Goal: Task Accomplishment & Management: Use online tool/utility

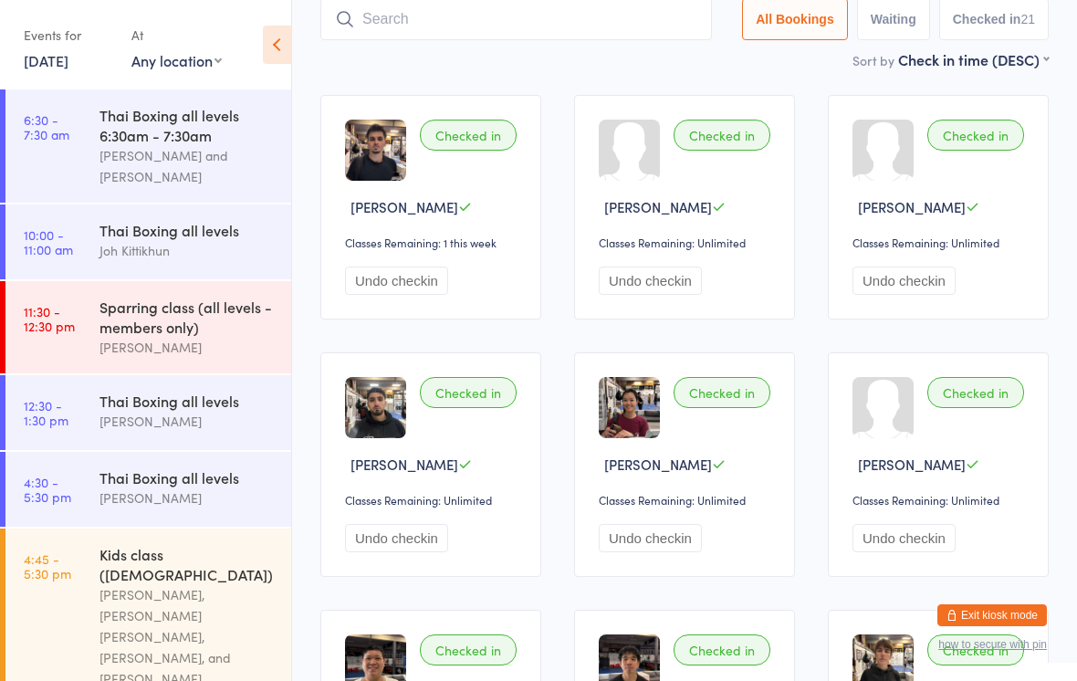
scroll to position [447, 0]
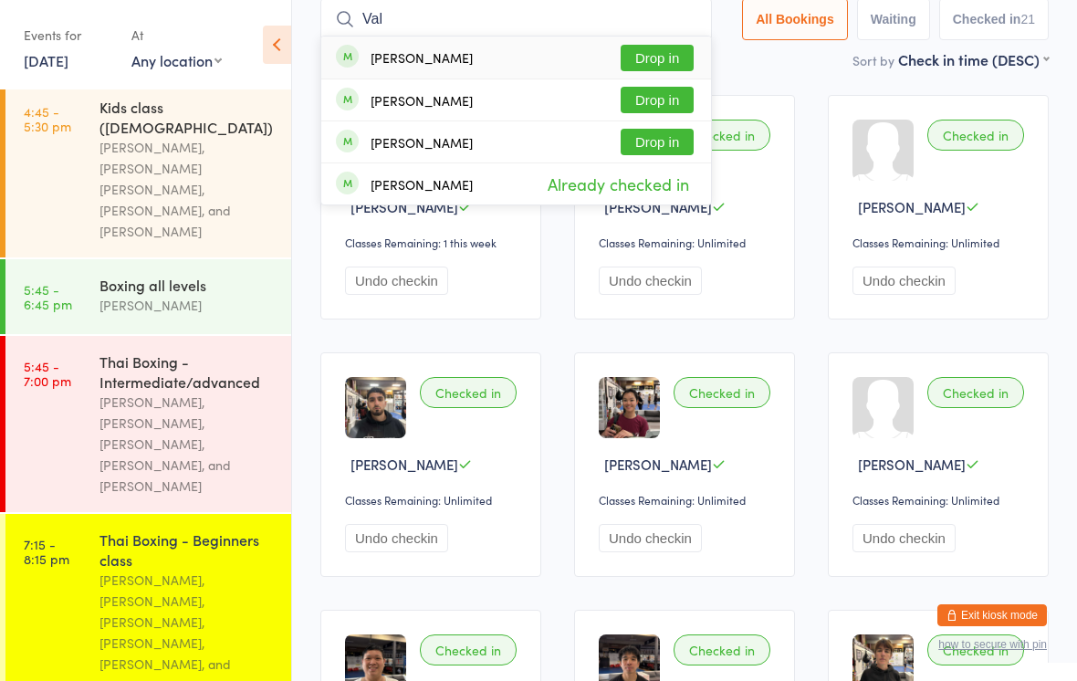
type input "Val"
click at [663, 59] on button "Drop in" at bounding box center [657, 58] width 73 height 26
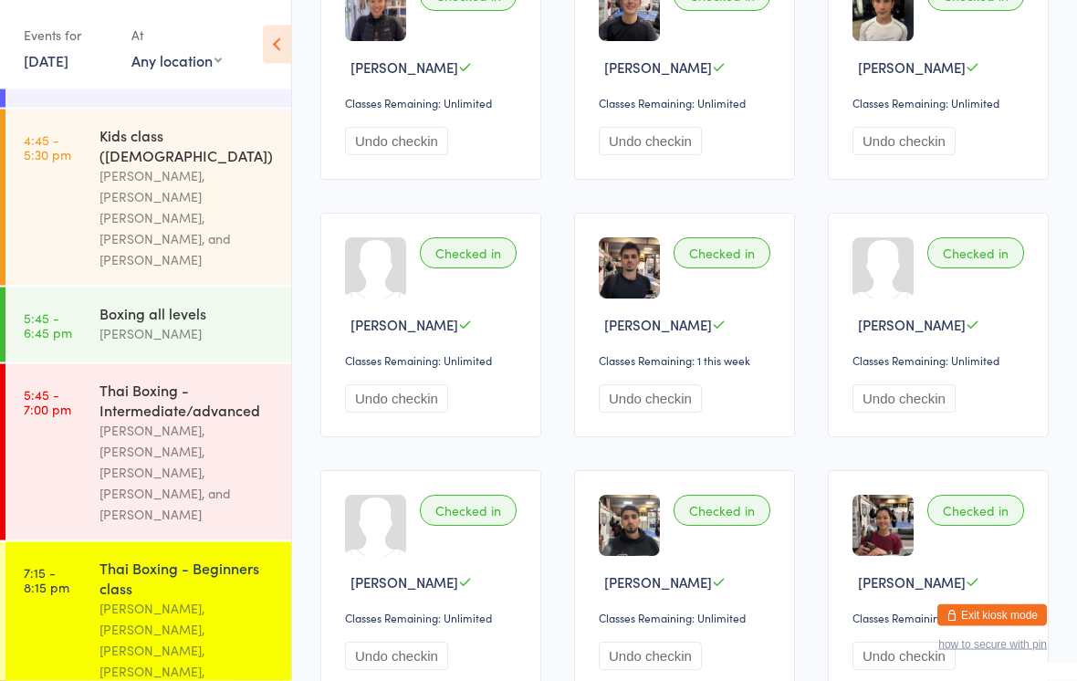
scroll to position [284, 0]
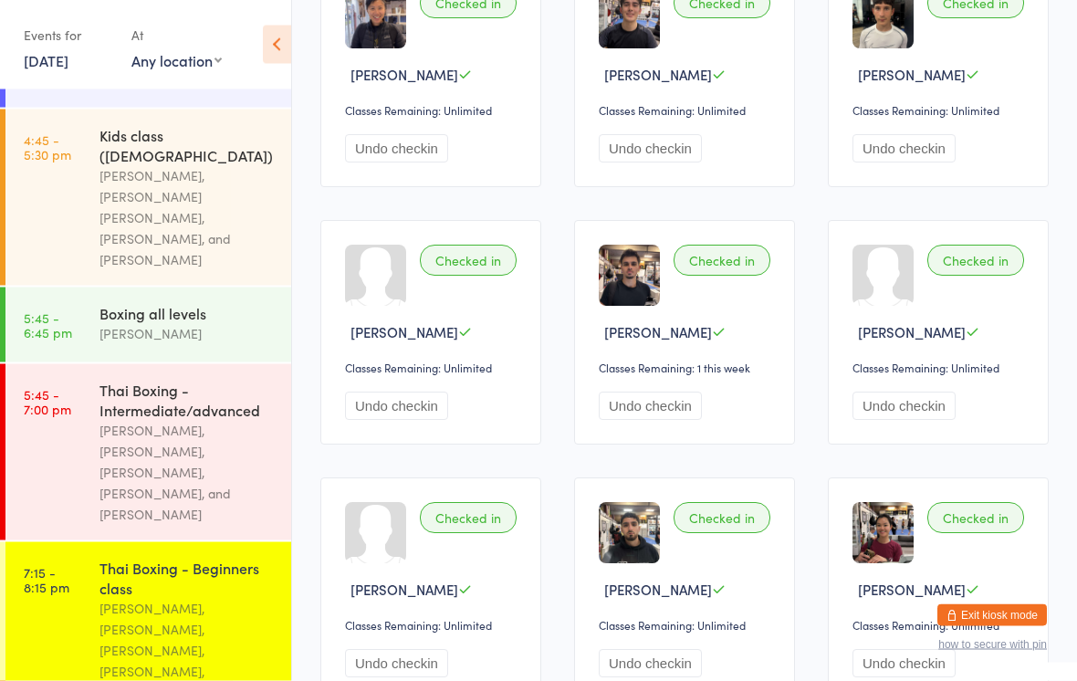
click at [68, 58] on link "[DATE]" at bounding box center [46, 60] width 45 height 20
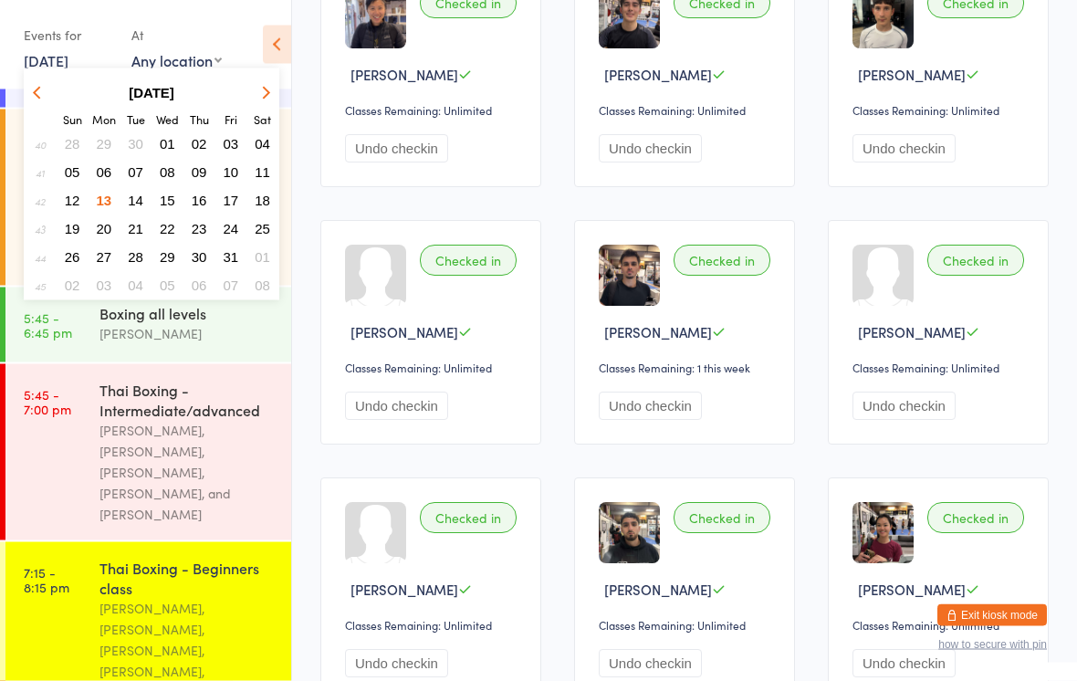
scroll to position [285, 0]
click at [139, 202] on span "14" at bounding box center [136, 201] width 16 height 16
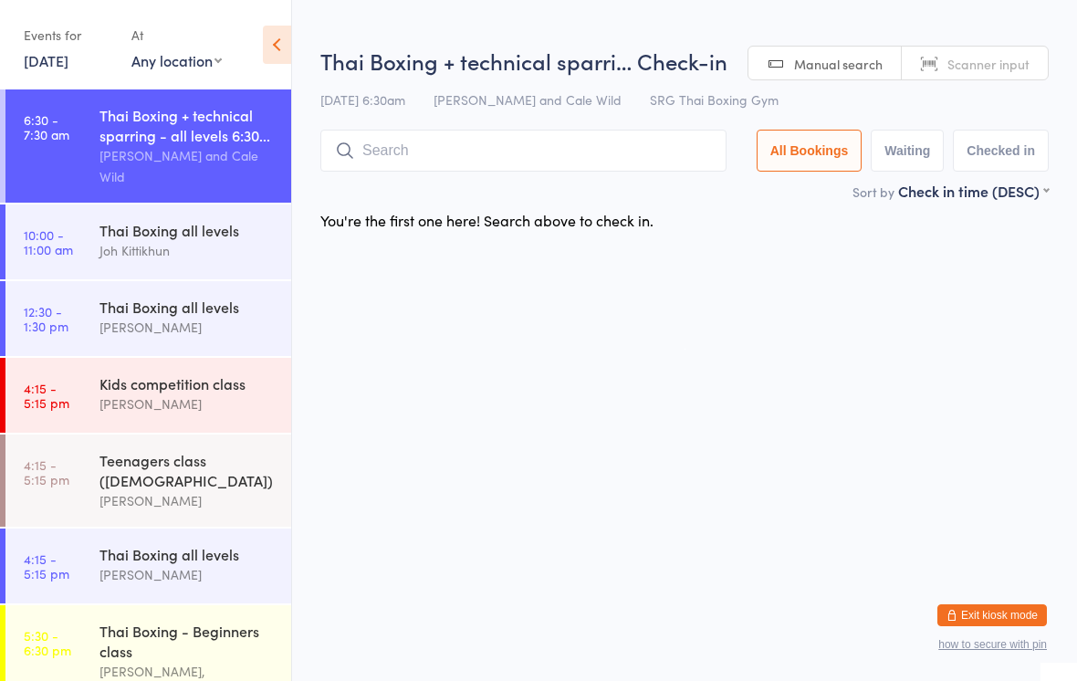
click at [196, 151] on div "[PERSON_NAME] and Cale Wild" at bounding box center [187, 166] width 176 height 42
click at [492, 151] on input "search" at bounding box center [523, 151] width 406 height 42
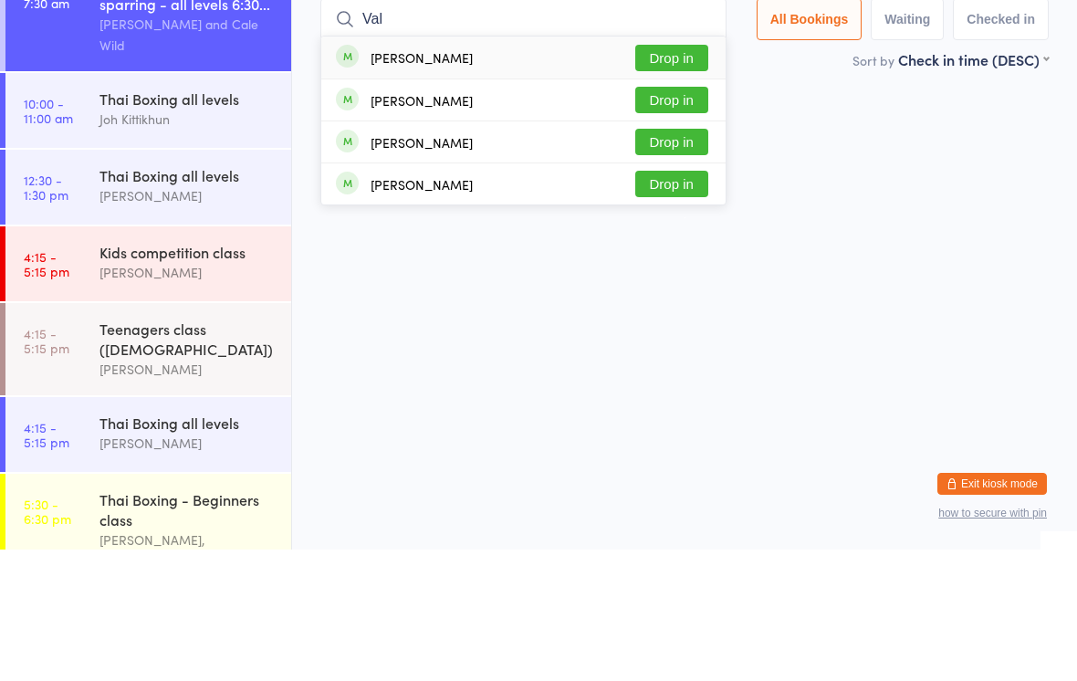
type input "Val"
click at [681, 176] on button "Drop in" at bounding box center [671, 189] width 73 height 26
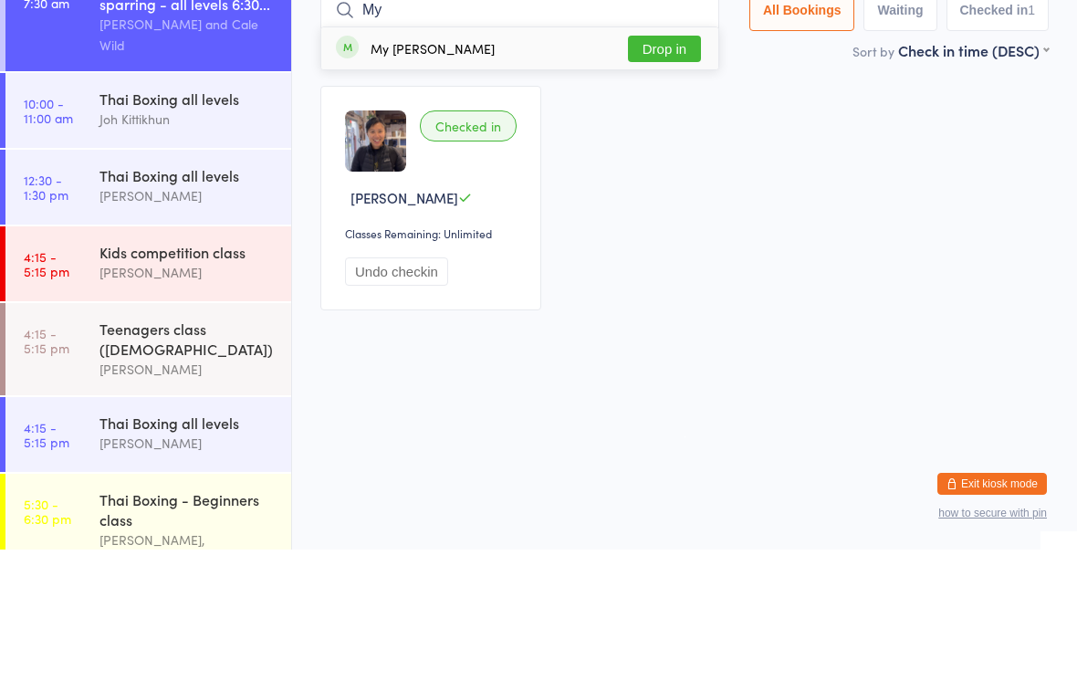
type input "My"
click at [673, 167] on button "Drop in" at bounding box center [664, 180] width 73 height 26
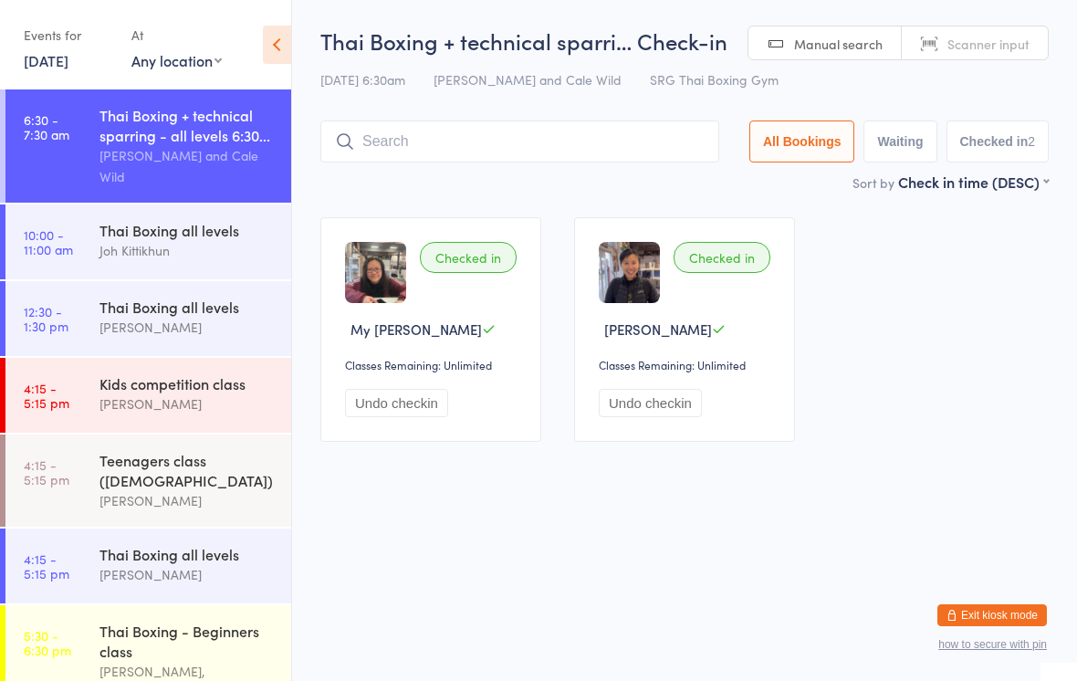
click at [454, 154] on input "search" at bounding box center [519, 141] width 399 height 42
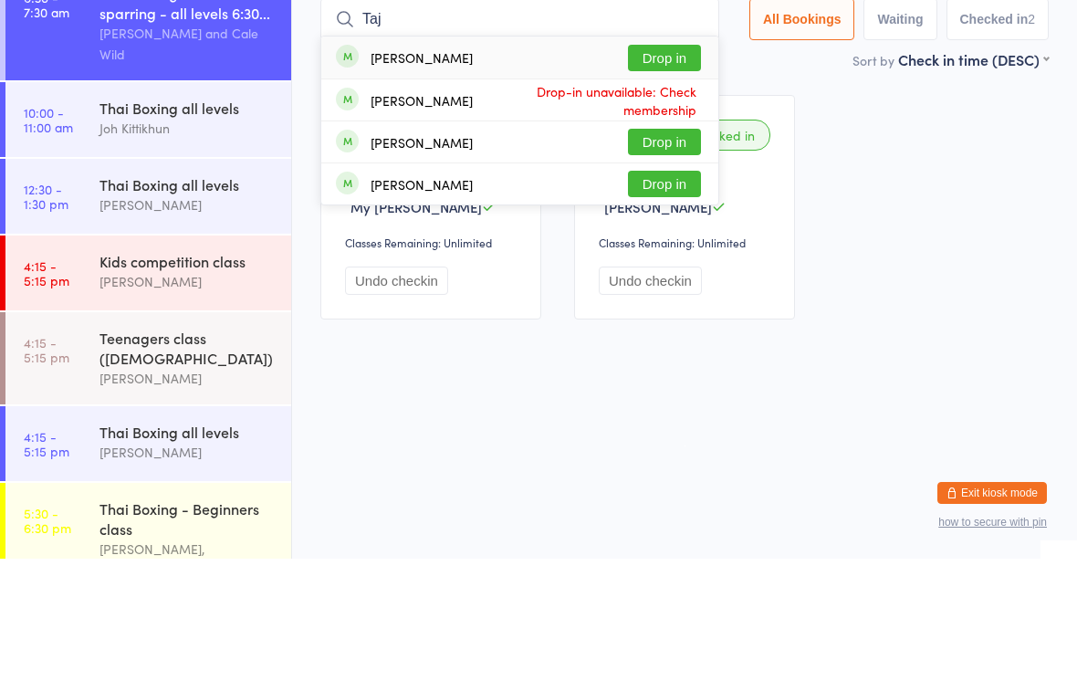
type input "Taj"
click at [680, 167] on button "Drop in" at bounding box center [664, 180] width 73 height 26
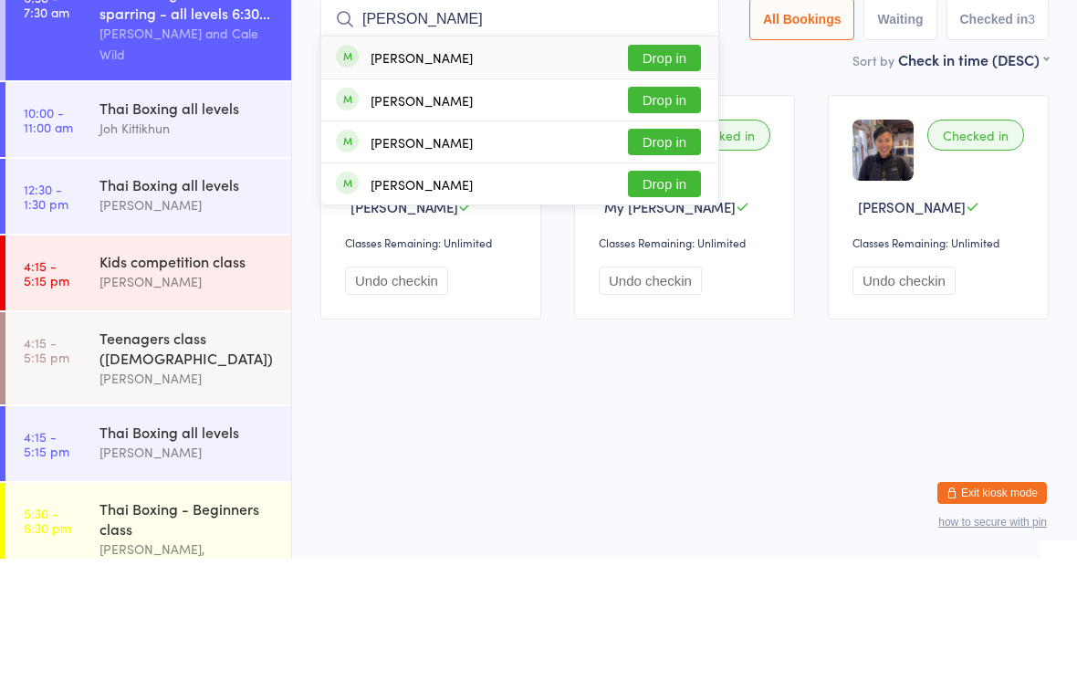
type input "[PERSON_NAME]"
click at [668, 167] on button "Drop in" at bounding box center [664, 180] width 73 height 26
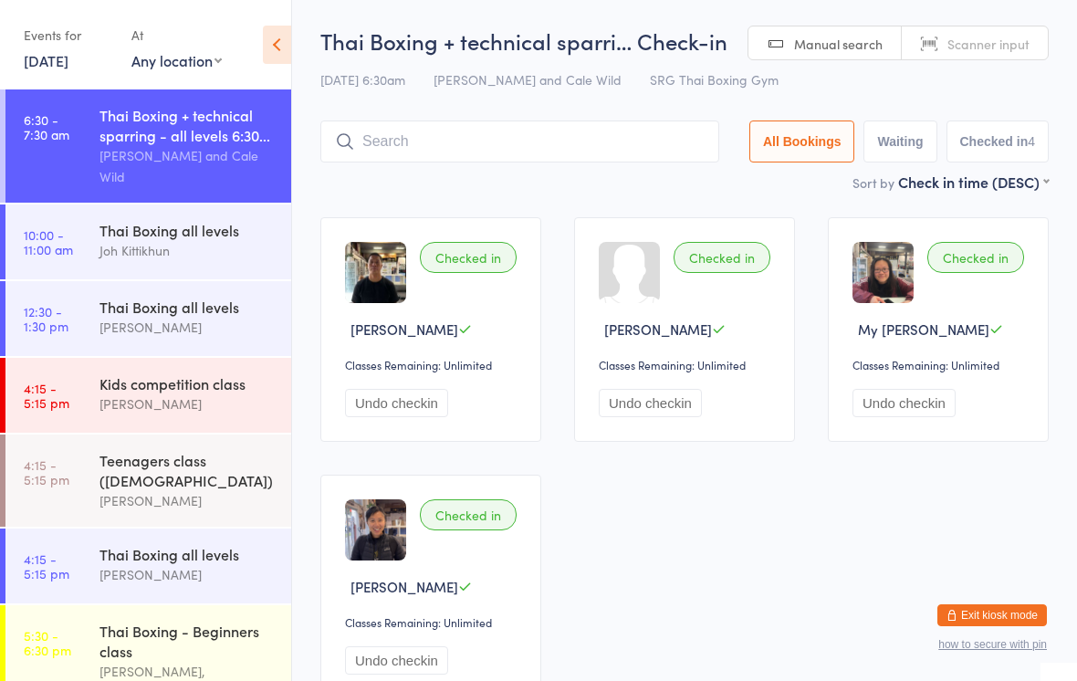
click at [624, 132] on input "search" at bounding box center [519, 141] width 399 height 42
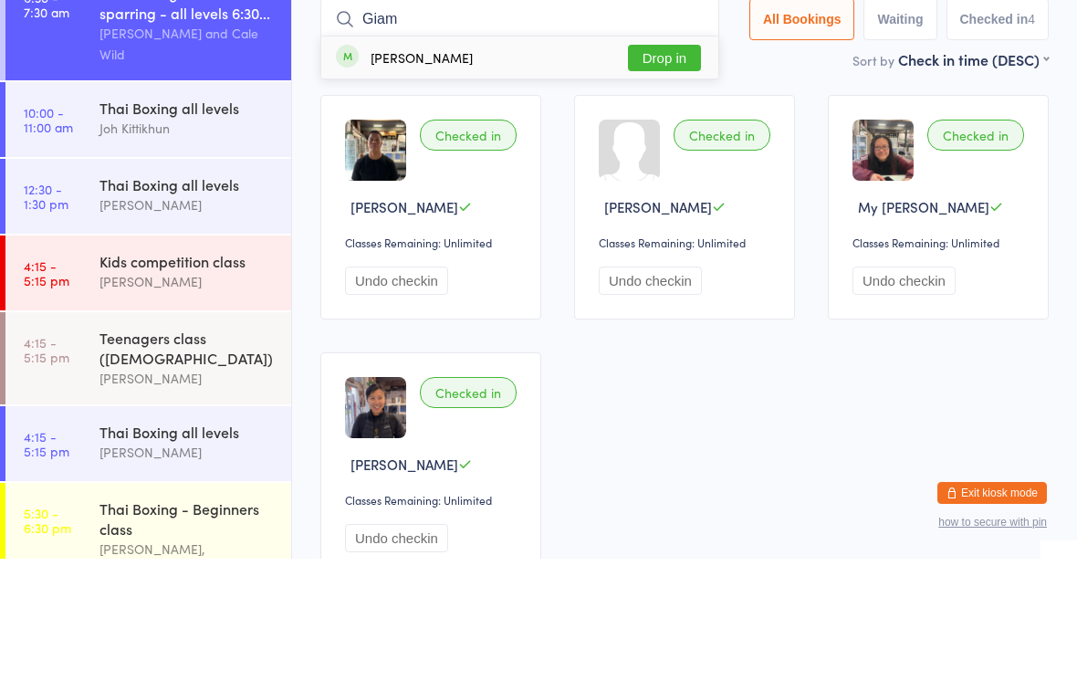
type input "Giam"
click at [682, 167] on button "Drop in" at bounding box center [664, 180] width 73 height 26
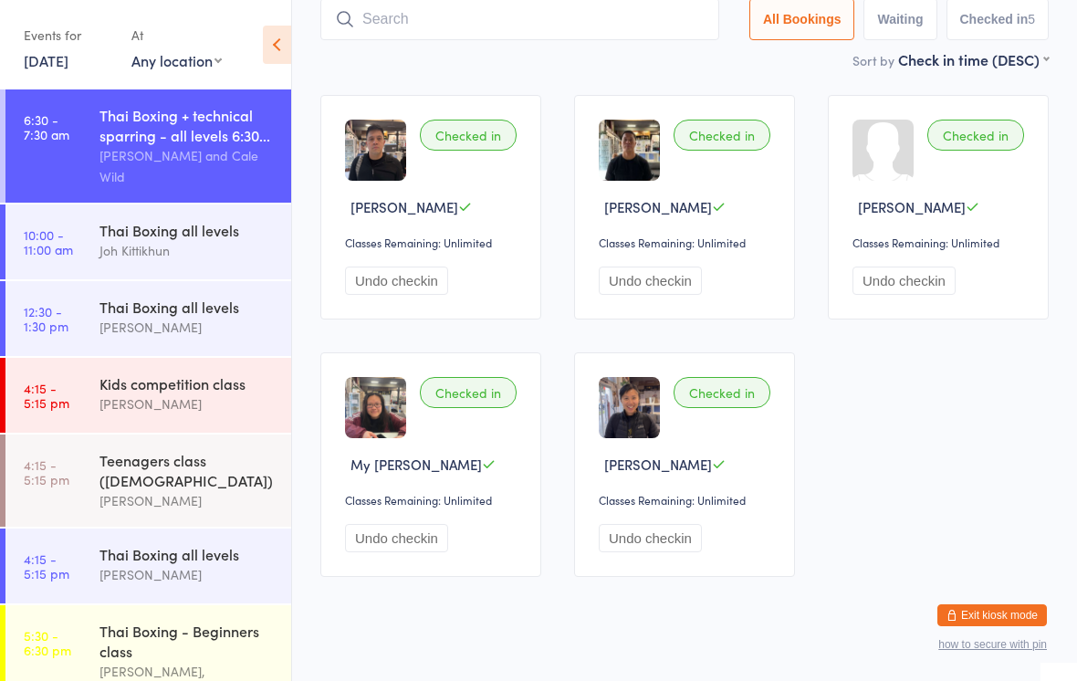
click at [464, 28] on input "search" at bounding box center [519, 19] width 399 height 42
type input "[PERSON_NAME]"
click at [674, 47] on button "Drop in" at bounding box center [664, 58] width 73 height 26
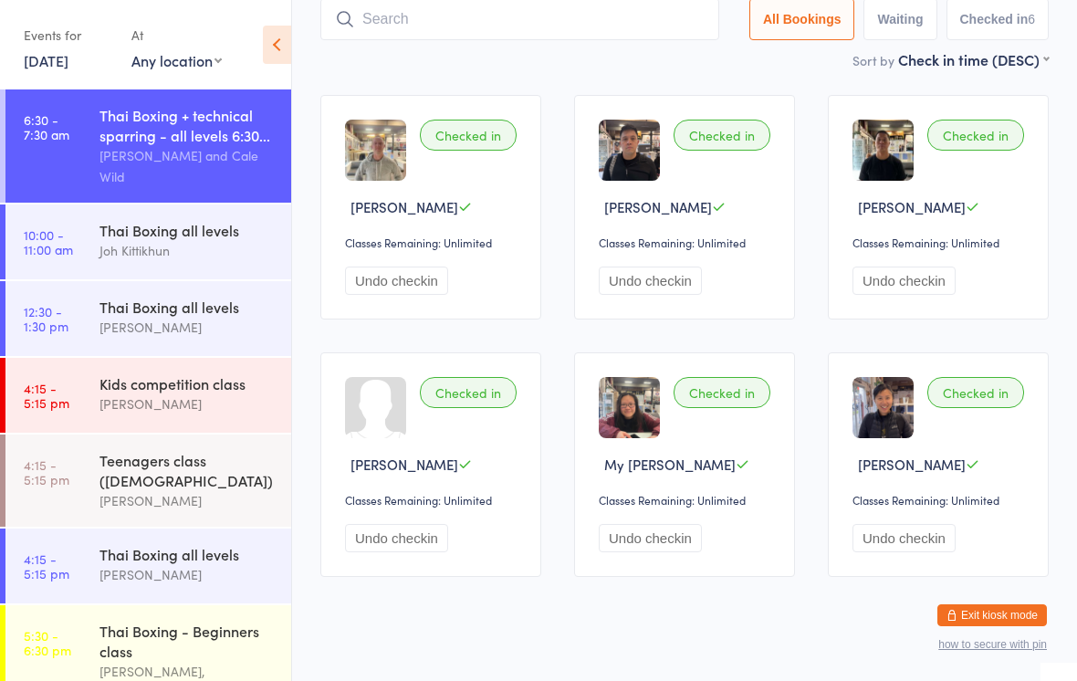
click at [591, 20] on input "search" at bounding box center [519, 19] width 399 height 42
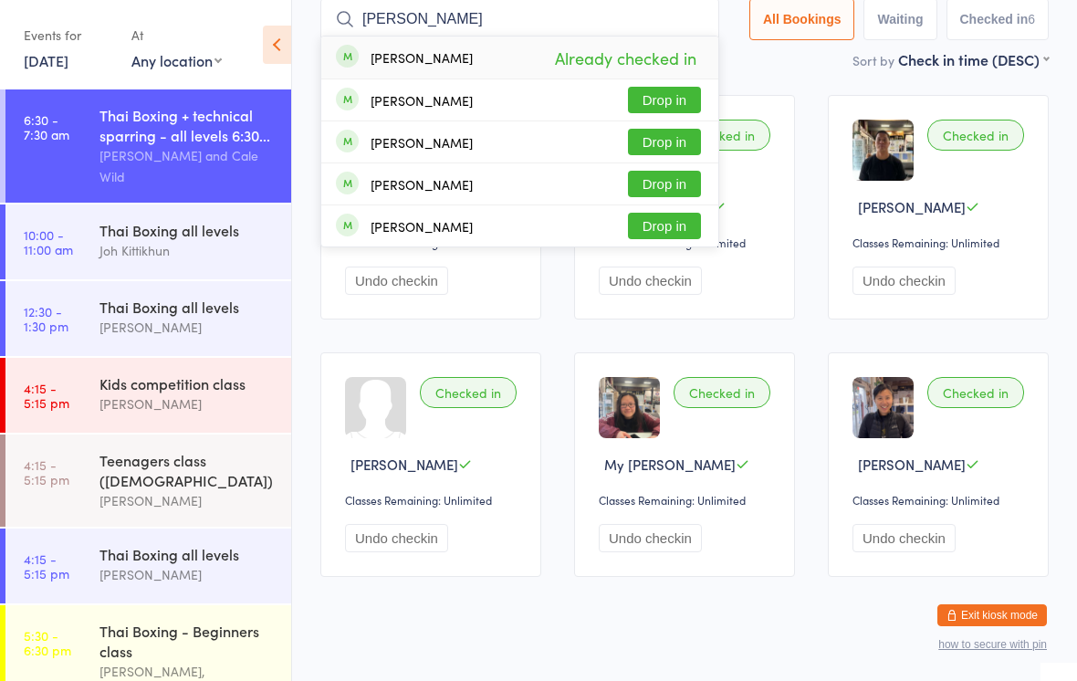
type input "[PERSON_NAME]"
click at [680, 96] on button "Drop in" at bounding box center [664, 100] width 73 height 26
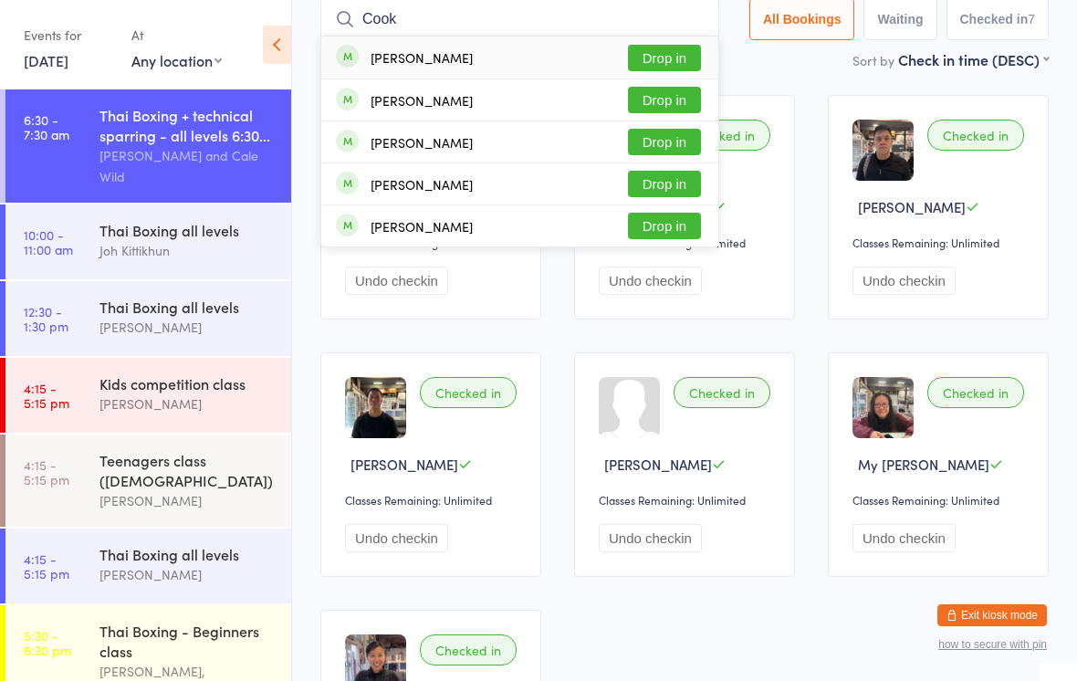
type input "Cook"
click at [653, 57] on button "Drop in" at bounding box center [664, 58] width 73 height 26
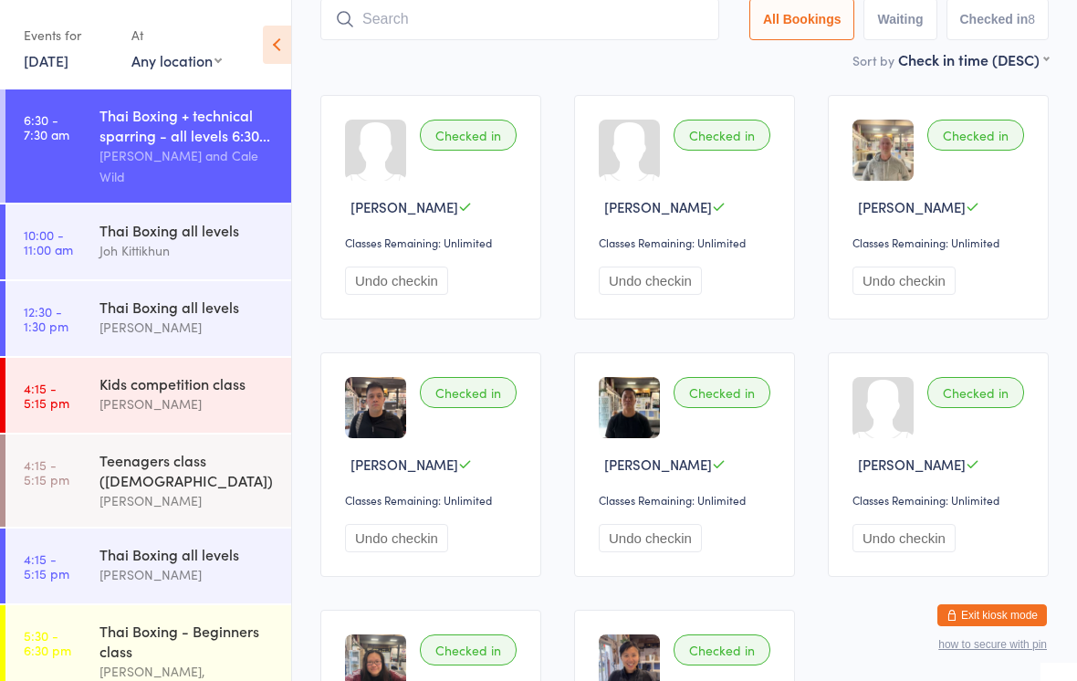
click at [446, 5] on input "search" at bounding box center [519, 19] width 399 height 42
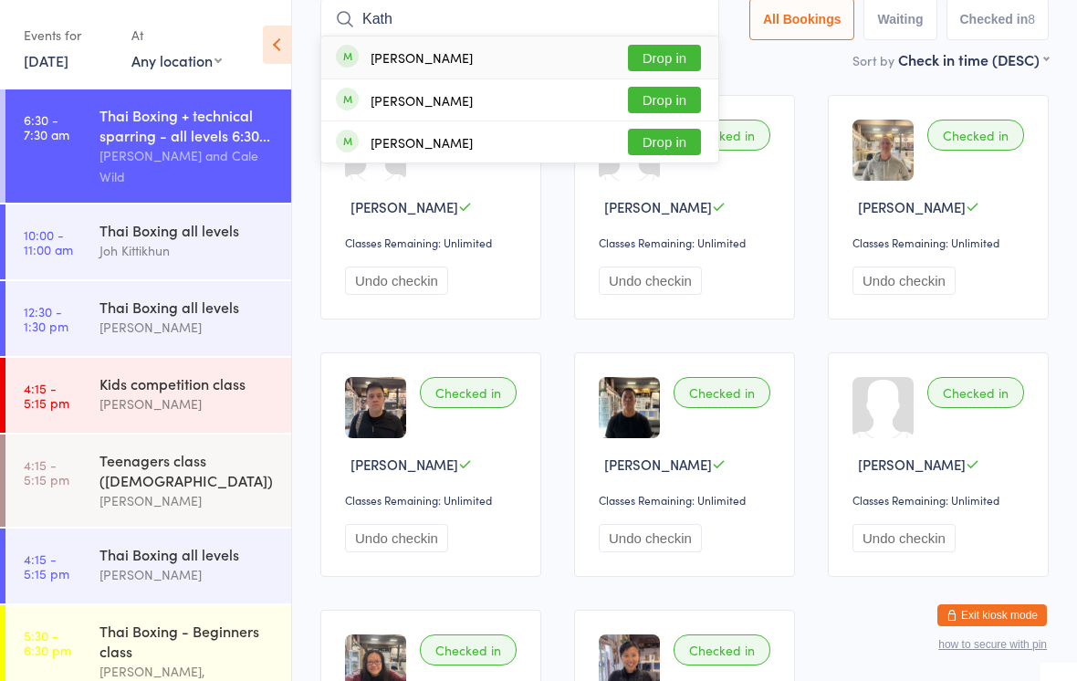
type input "Kath"
click at [657, 69] on button "Drop in" at bounding box center [664, 58] width 73 height 26
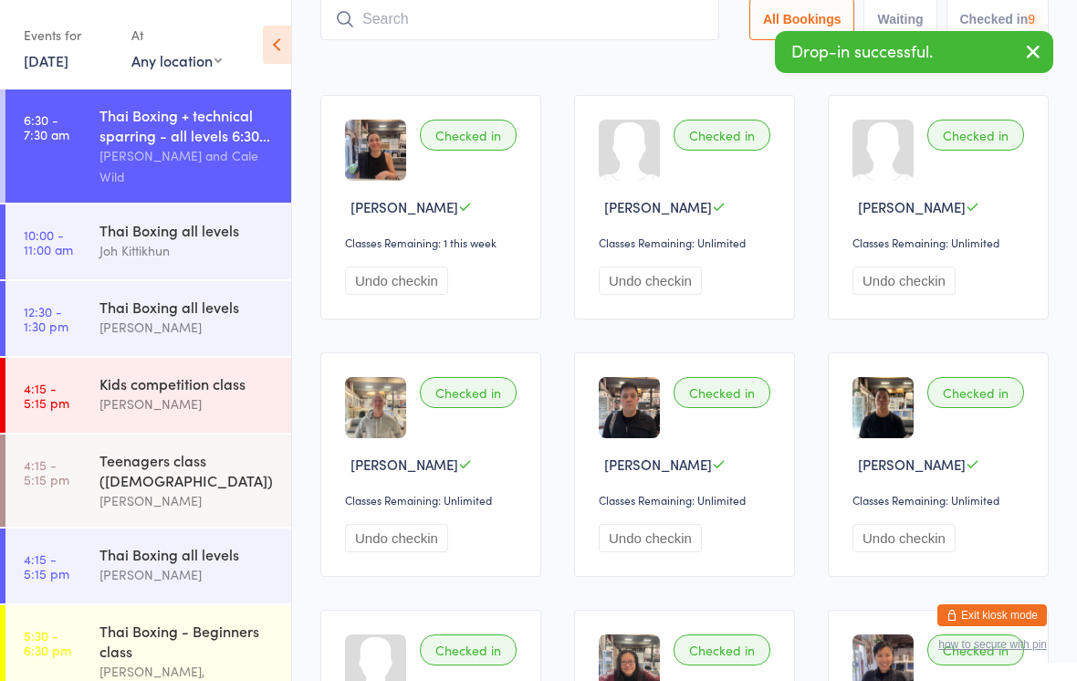
click at [561, 81] on main "Thai Boxing + technical sparri… Check-in [DATE] 6:30am [PERSON_NAME] and Cale W…" at bounding box center [684, 376] width 728 height 947
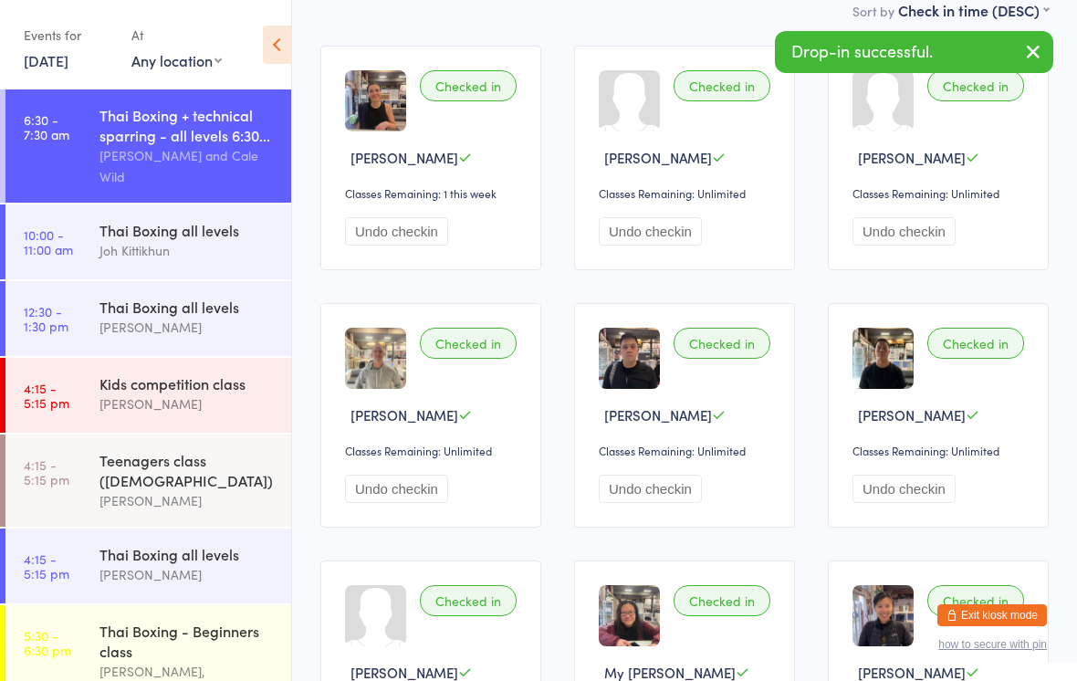
scroll to position [0, 0]
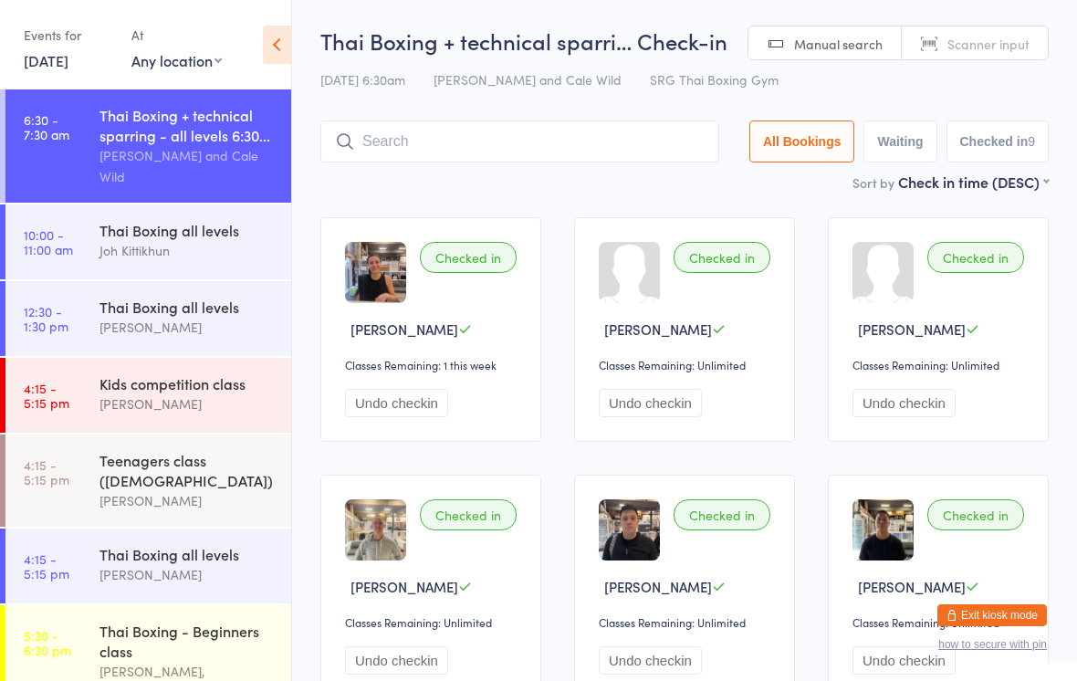
click at [624, 141] on input "search" at bounding box center [519, 141] width 399 height 42
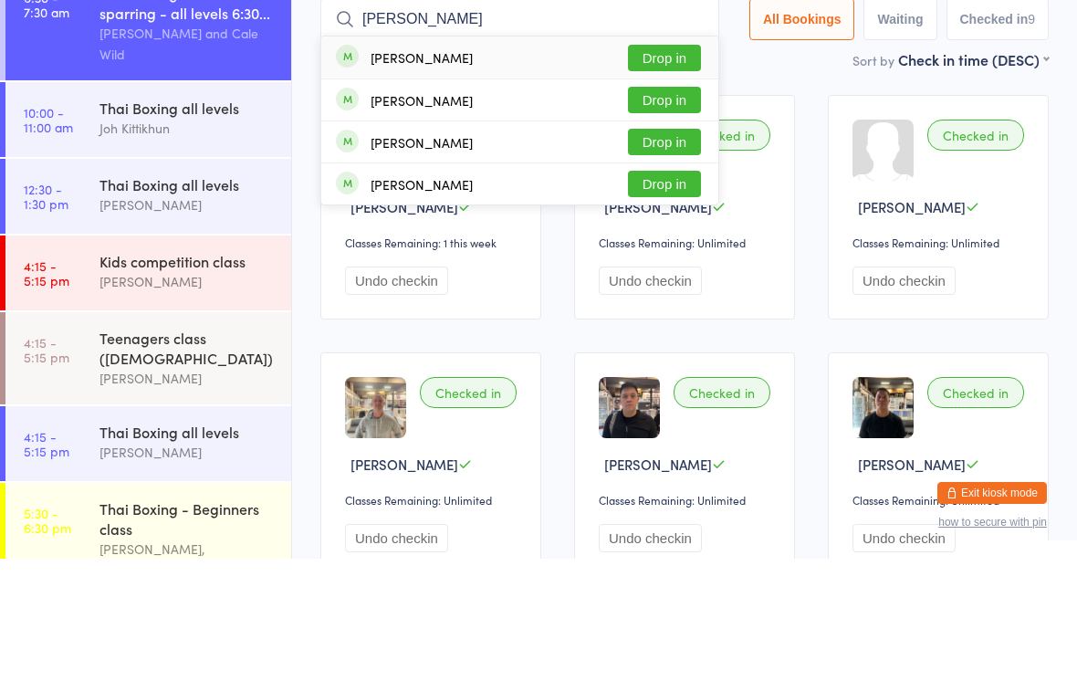
type input "[PERSON_NAME]"
click at [647, 209] on button "Drop in" at bounding box center [664, 222] width 73 height 26
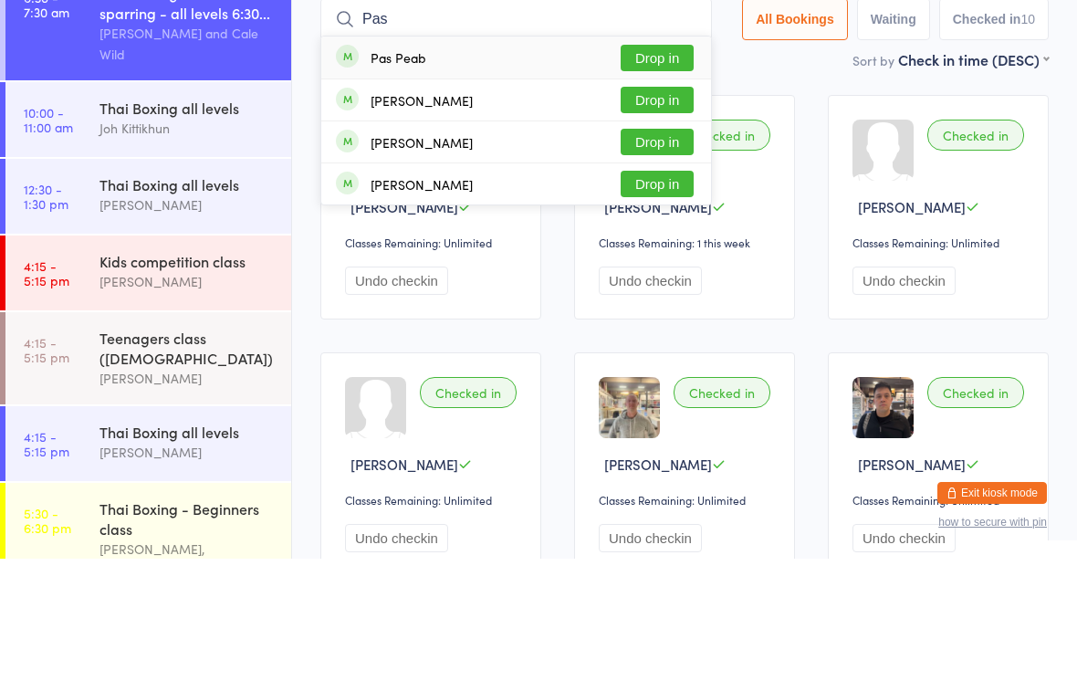
type input "Pas"
click at [655, 167] on button "Drop in" at bounding box center [657, 180] width 73 height 26
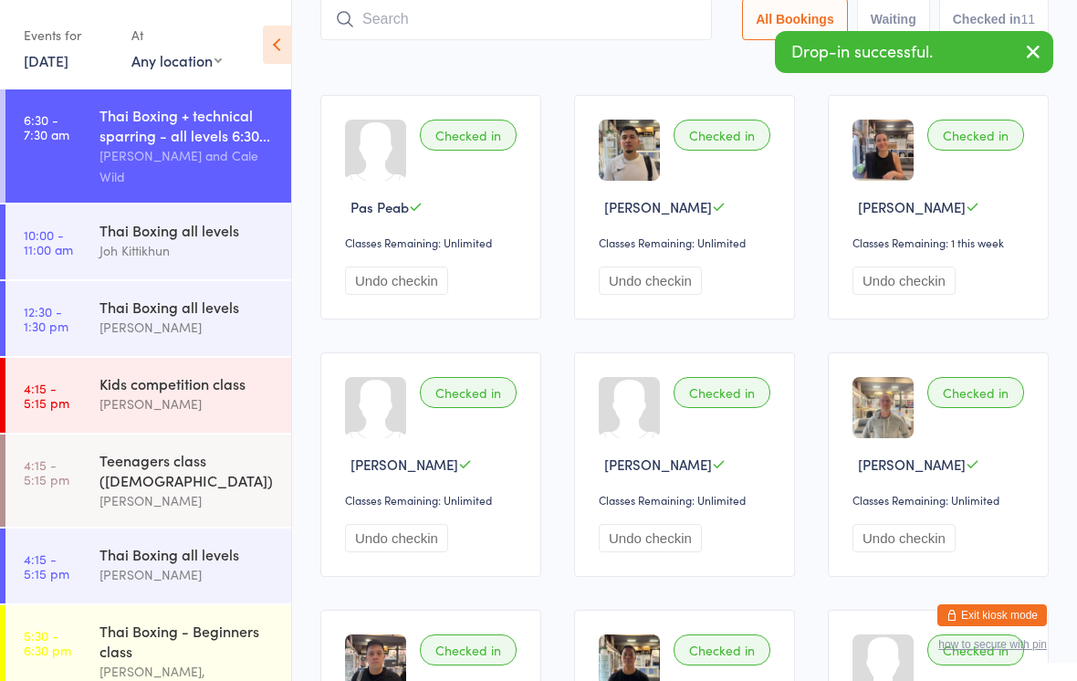
click at [603, 19] on input "search" at bounding box center [516, 19] width 392 height 42
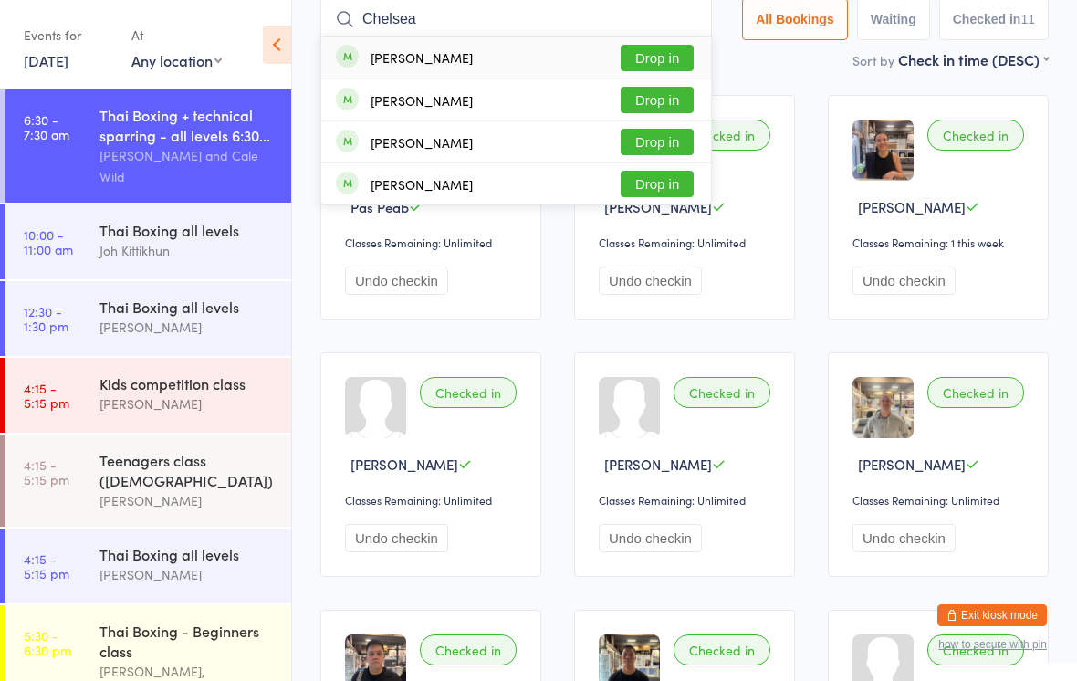
type input "Chelsea"
click at [660, 69] on button "Drop in" at bounding box center [657, 58] width 73 height 26
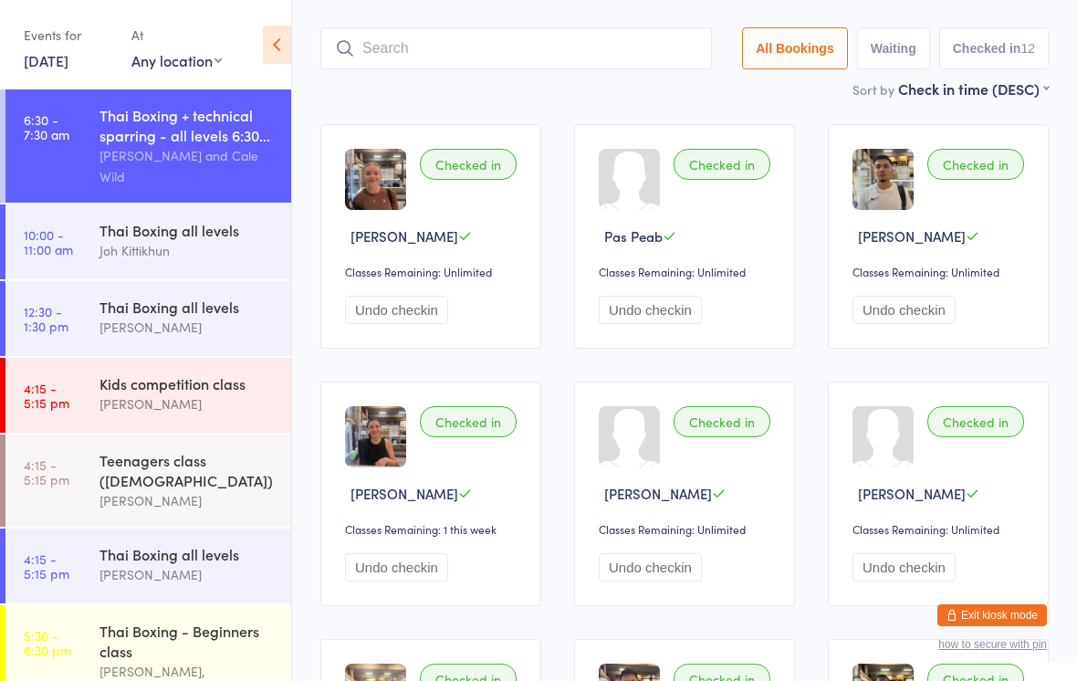
scroll to position [0, 0]
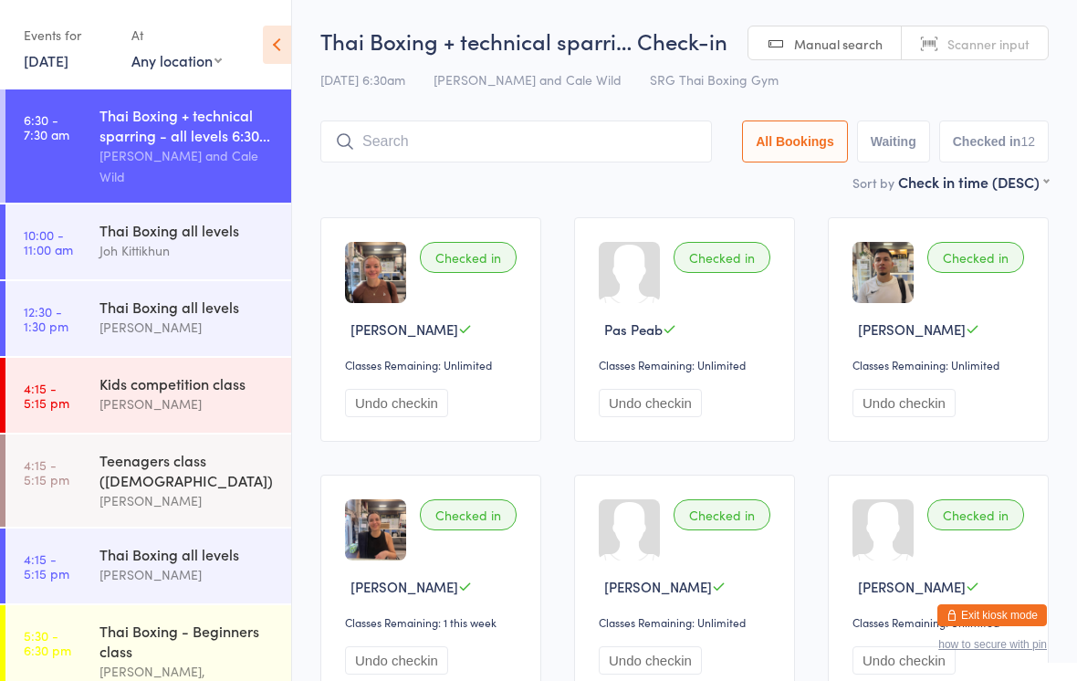
click at [434, 152] on input "search" at bounding box center [516, 141] width 392 height 42
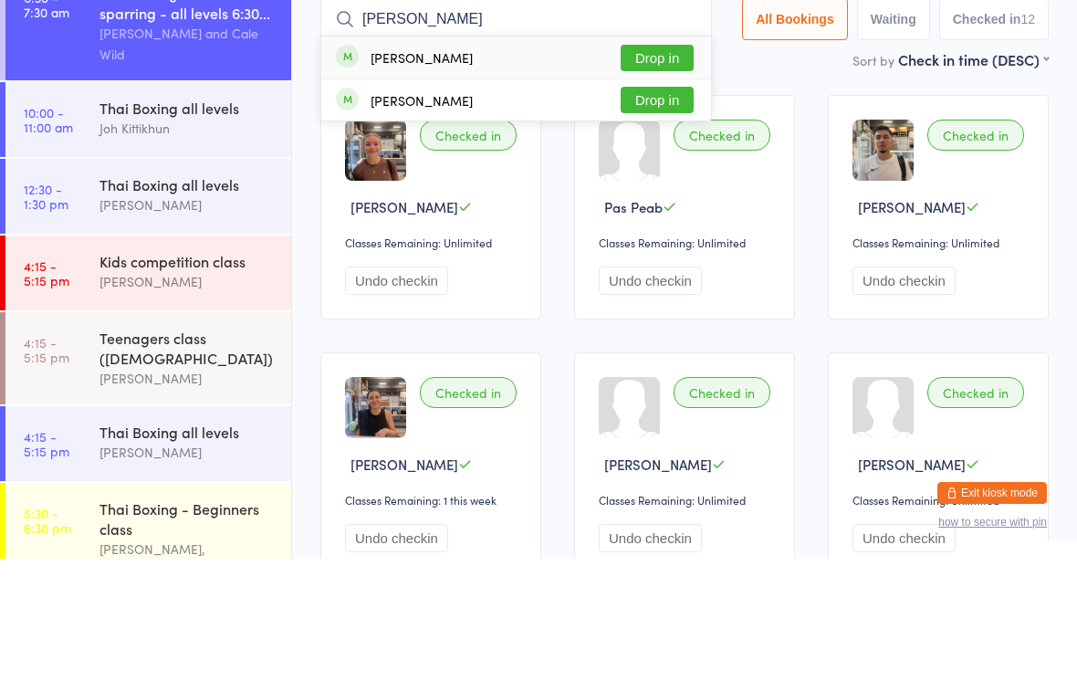
type input "[PERSON_NAME]"
click at [419, 172] on div "[PERSON_NAME]" at bounding box center [422, 179] width 102 height 15
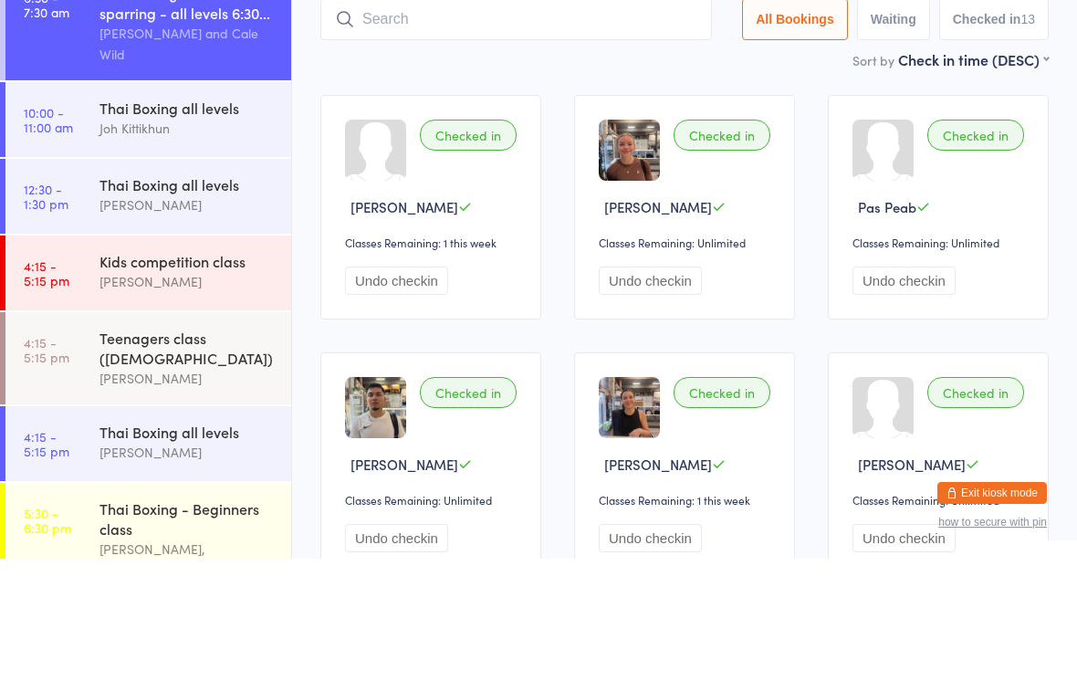
click at [383, 242] on div at bounding box center [375, 272] width 61 height 61
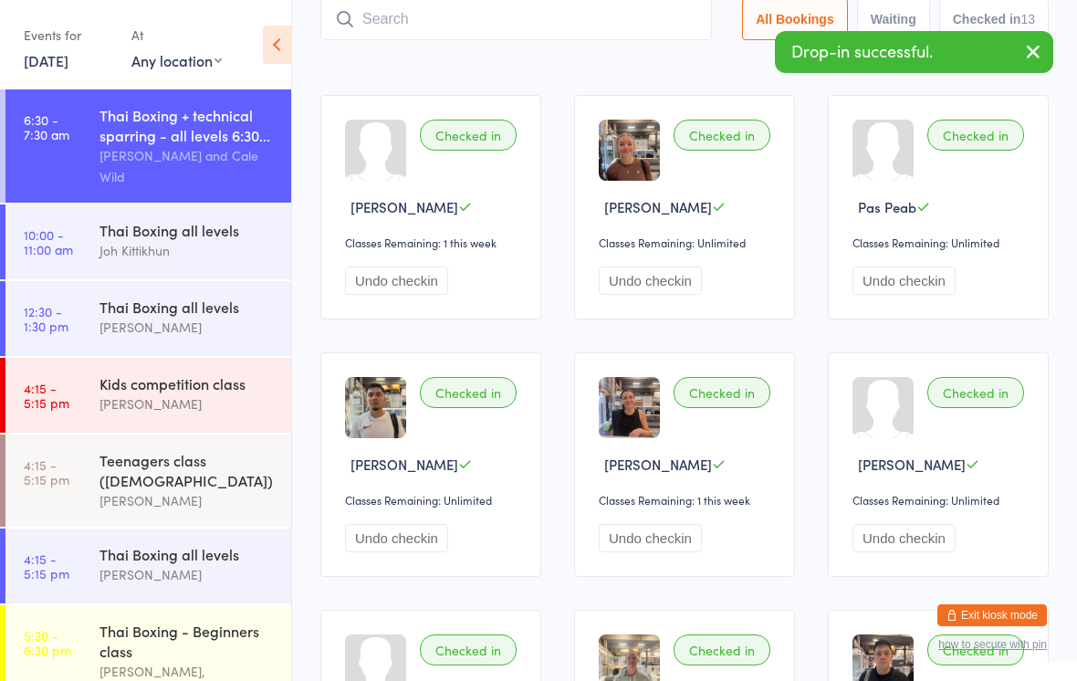
click at [366, 176] on div at bounding box center [375, 150] width 61 height 61
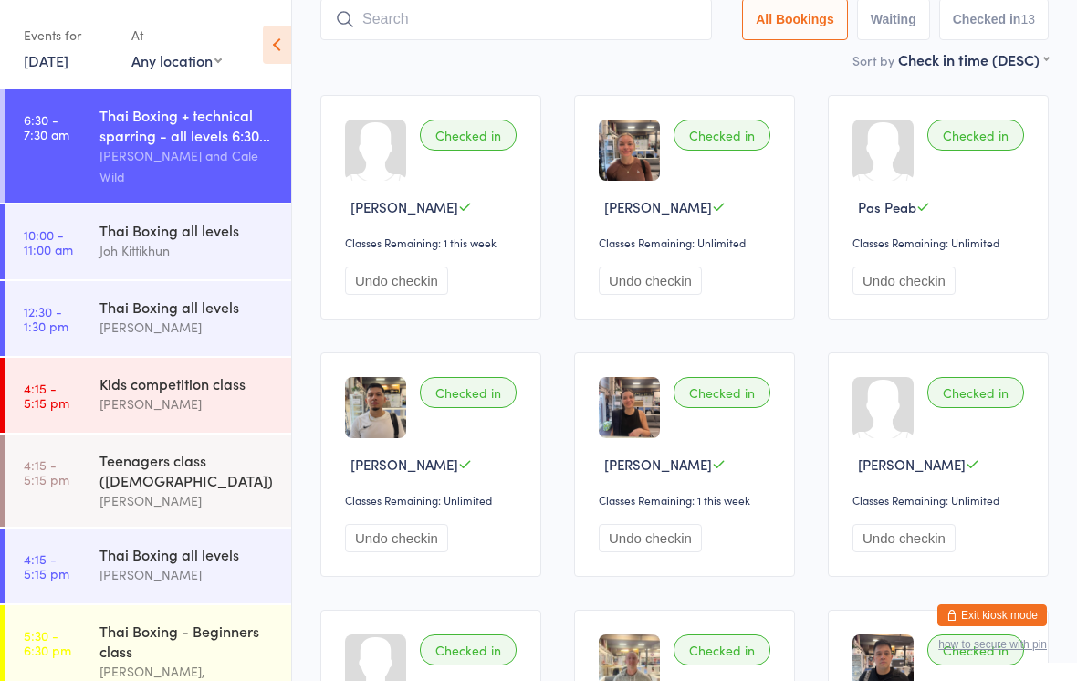
click at [509, 24] on input "search" at bounding box center [516, 19] width 392 height 42
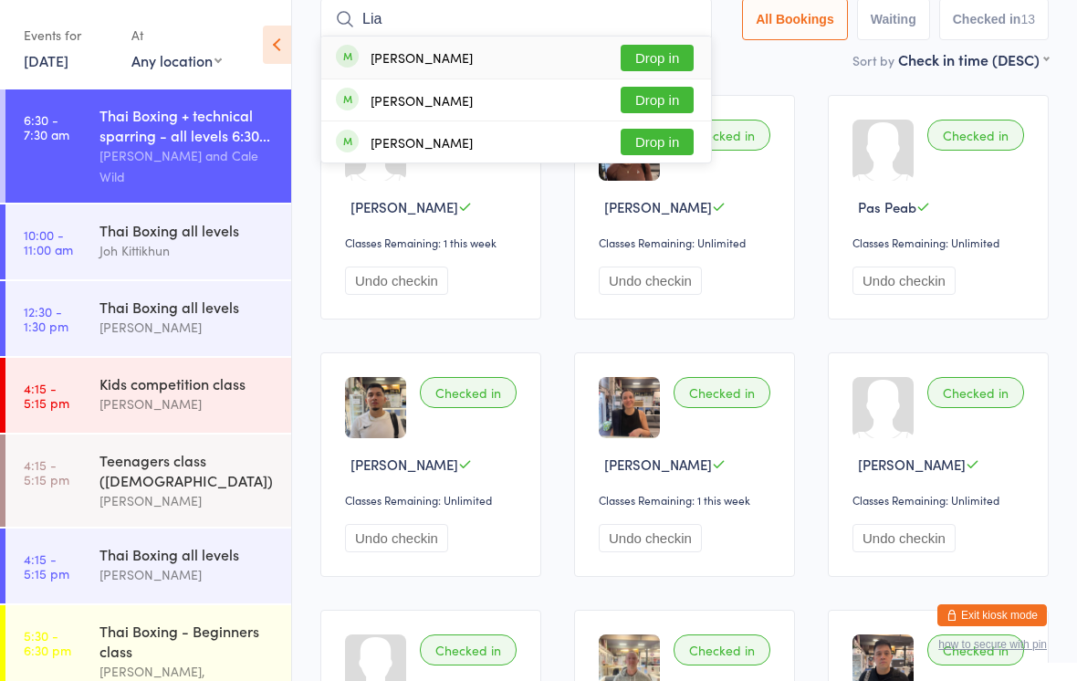
type input "Lia"
click at [659, 57] on button "Drop in" at bounding box center [657, 58] width 73 height 26
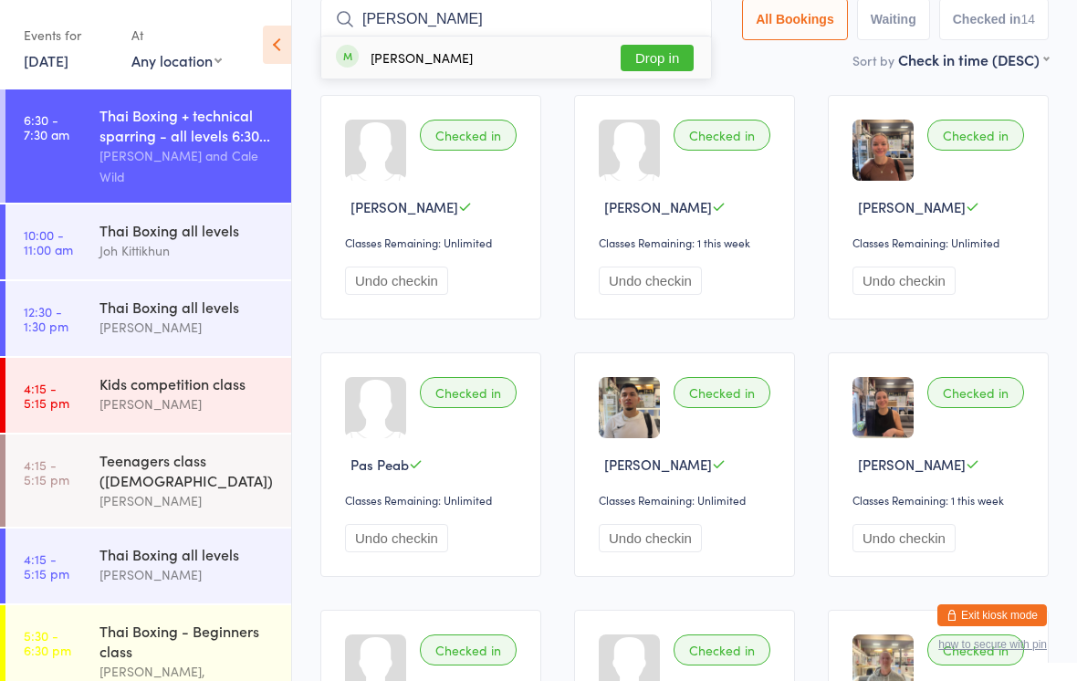
type input "[PERSON_NAME]"
click at [678, 50] on button "Drop in" at bounding box center [657, 58] width 73 height 26
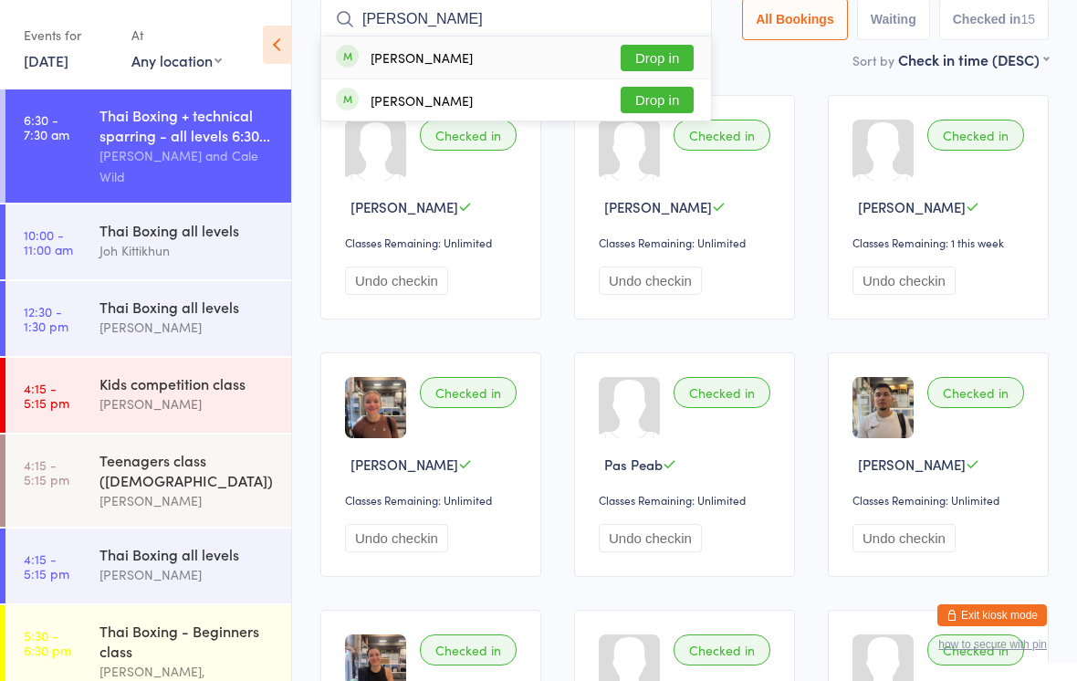
type input "[PERSON_NAME]"
click at [648, 52] on button "Drop in" at bounding box center [657, 58] width 73 height 26
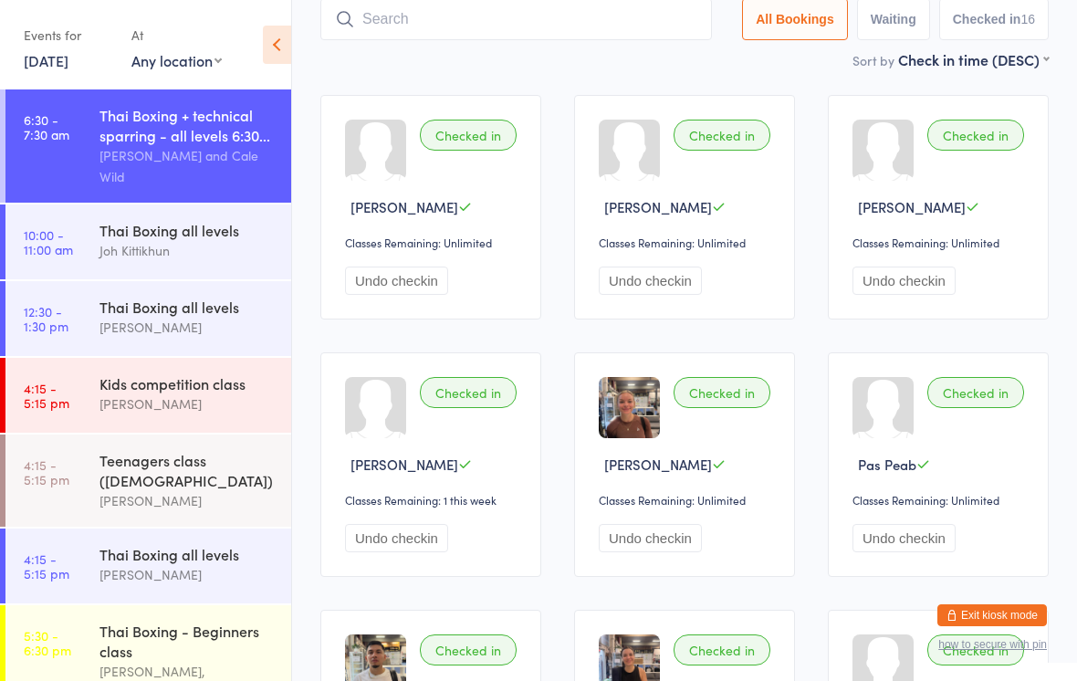
click at [633, 10] on input "search" at bounding box center [516, 19] width 392 height 42
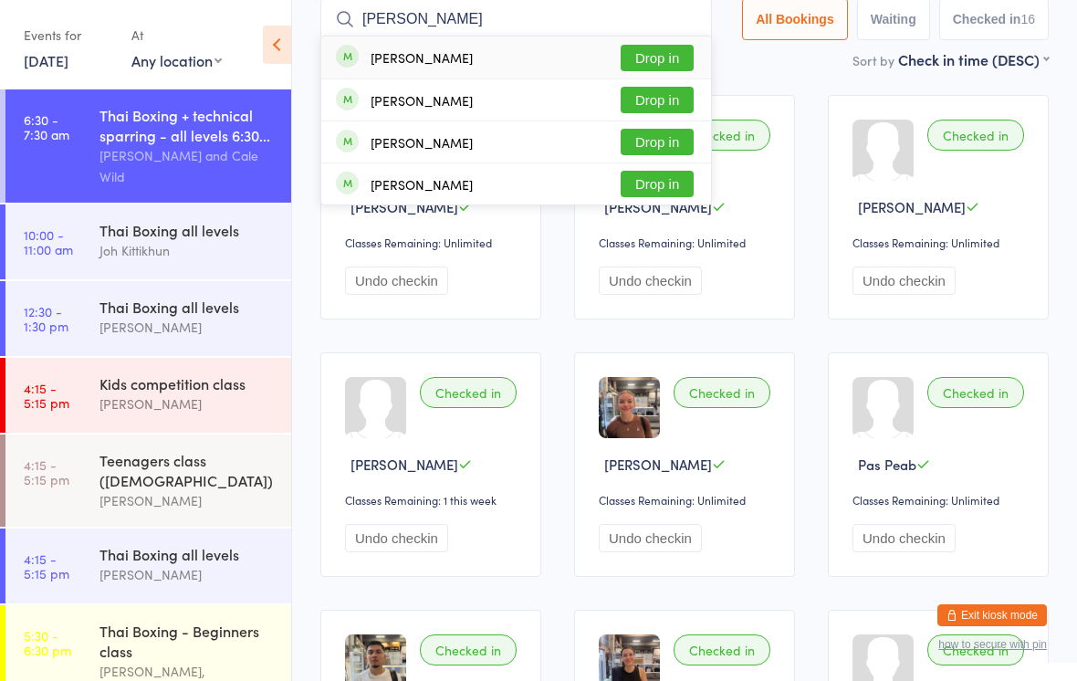
type input "[PERSON_NAME]"
click at [660, 47] on button "Drop in" at bounding box center [657, 58] width 73 height 26
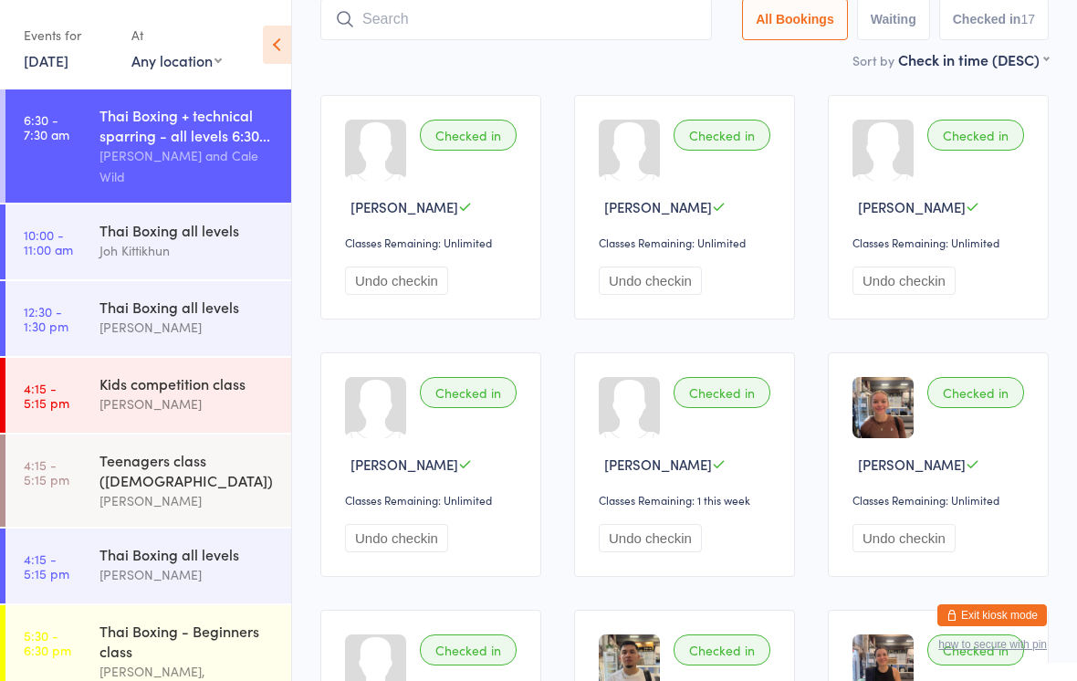
click at [490, 4] on input "search" at bounding box center [516, 19] width 392 height 42
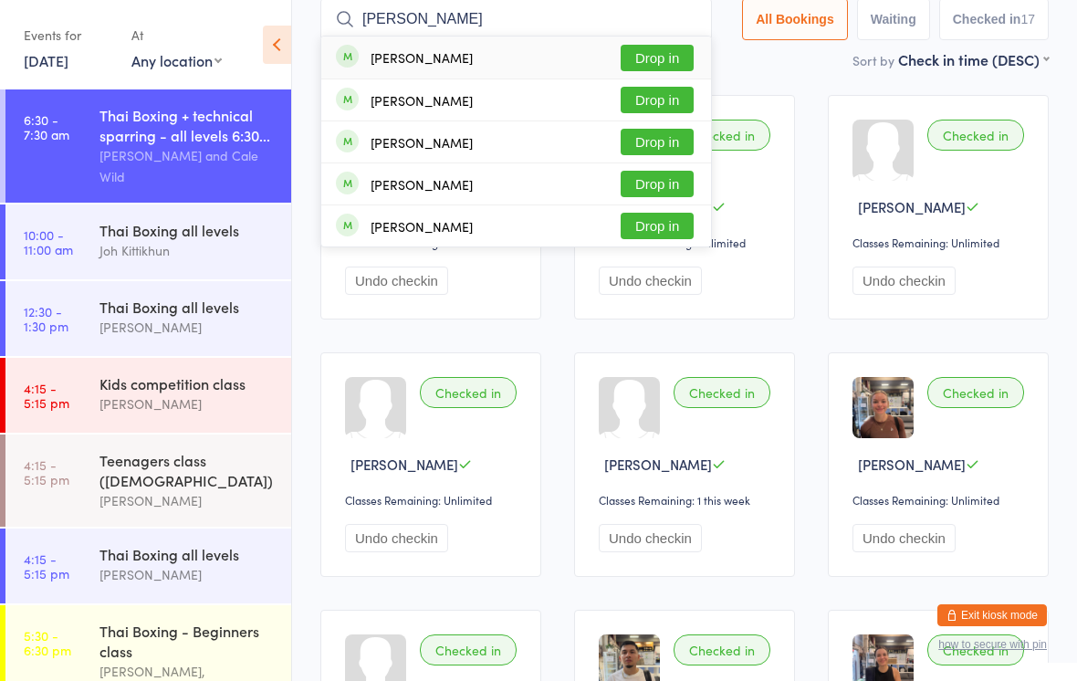
type input "[PERSON_NAME]"
click at [559, 69] on div "[PERSON_NAME] Drop in" at bounding box center [516, 58] width 390 height 42
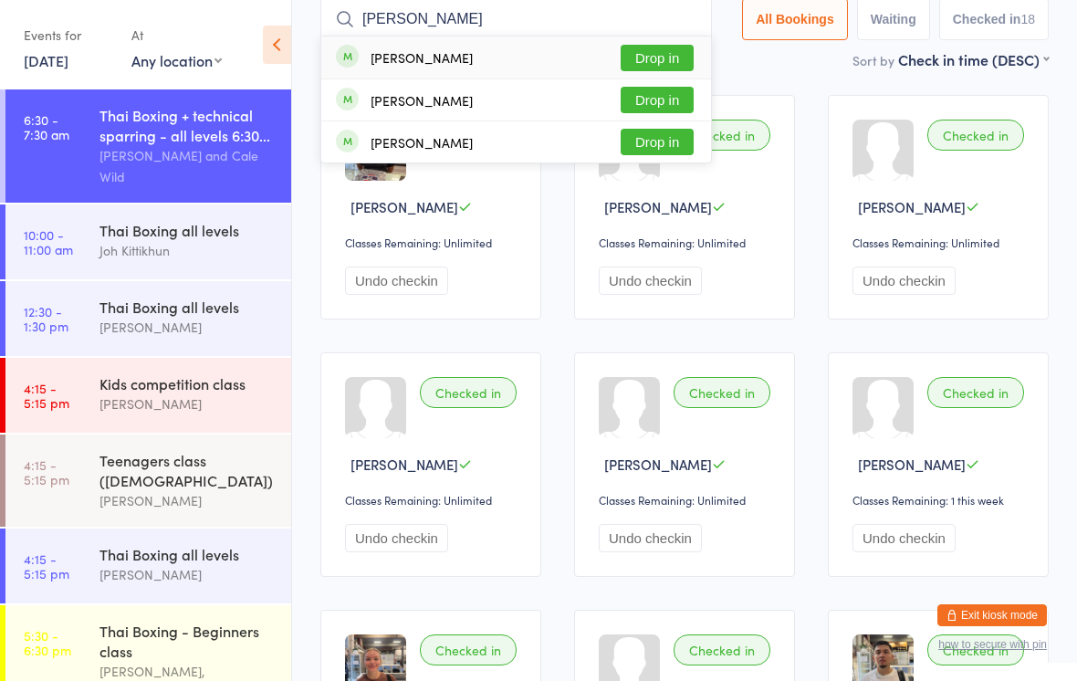
type input "[PERSON_NAME]"
click at [660, 50] on button "Drop in" at bounding box center [657, 58] width 73 height 26
